Goal: Check status: Check status

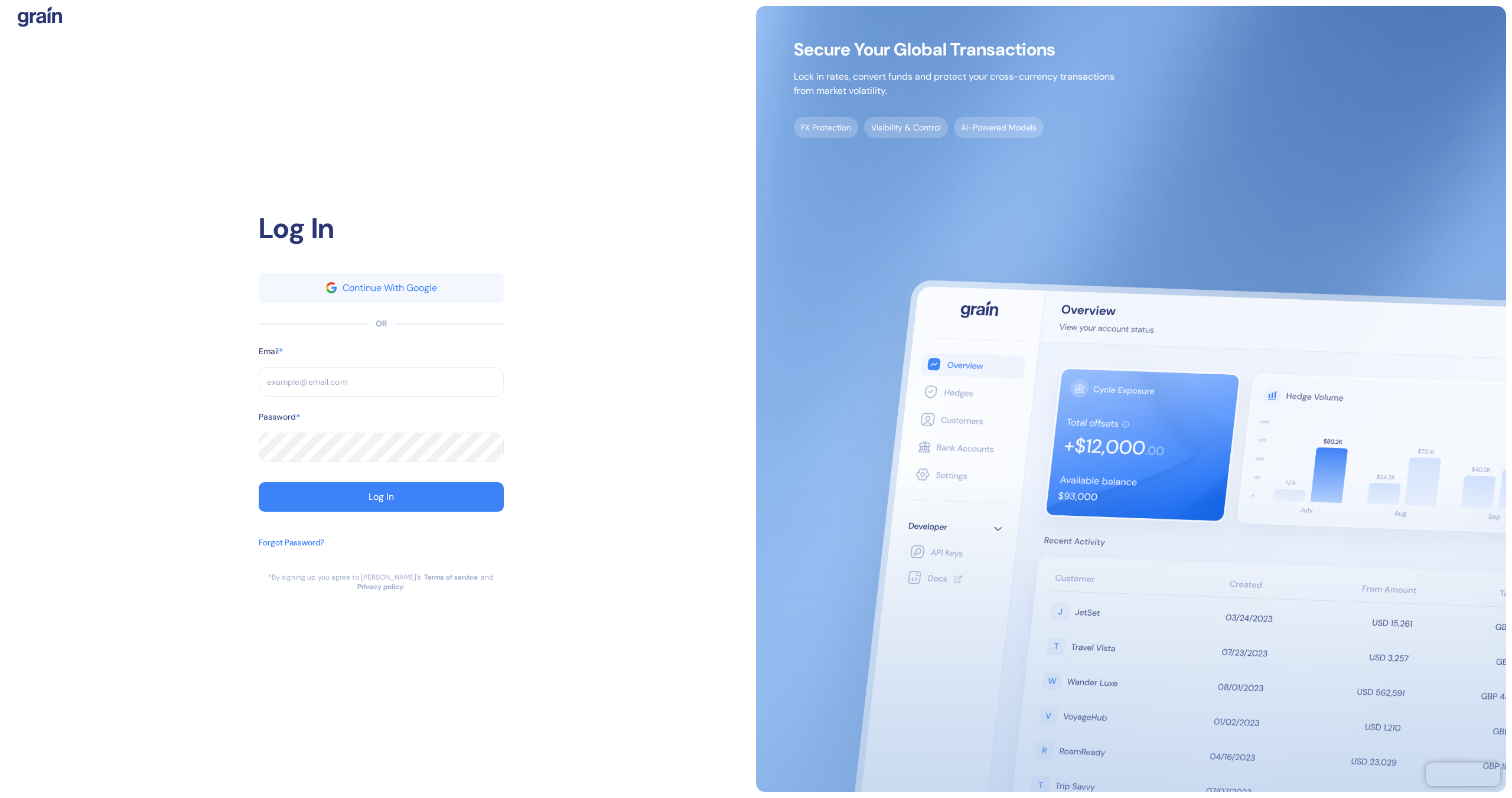
click at [431, 387] on input "text" at bounding box center [381, 382] width 245 height 29
type input "[EMAIL_ADDRESS][DOMAIN_NAME]"
click at [387, 487] on button "Log In" at bounding box center [381, 497] width 245 height 29
